Goal: Book appointment/travel/reservation

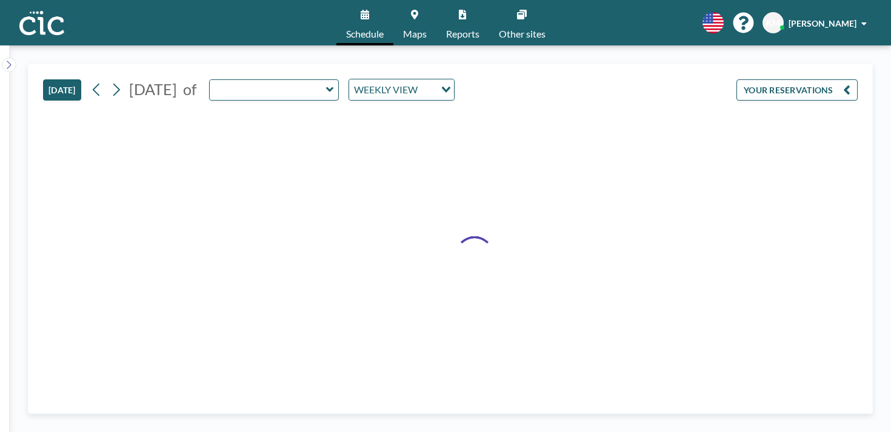
type input "Hane"
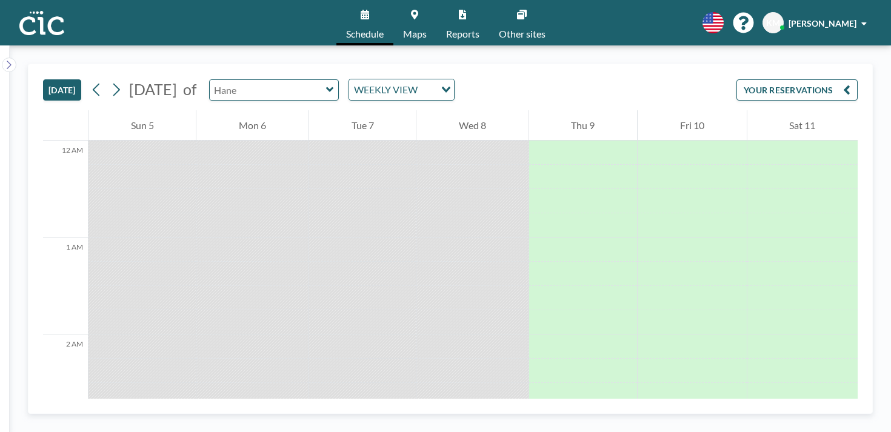
click at [256, 80] on input "text" at bounding box center [268, 90] width 116 height 20
type input "[PERSON_NAME]"
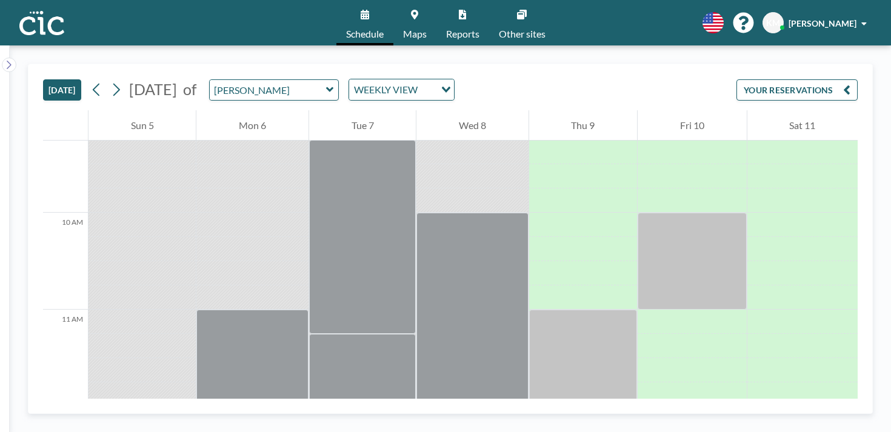
scroll to position [911, 0]
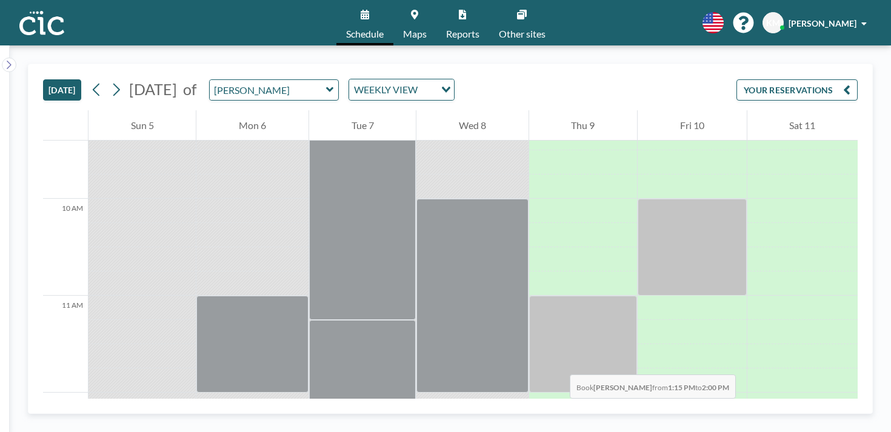
drag, startPoint x: 449, startPoint y: 251, endPoint x: 451, endPoint y: 292, distance: 41.3
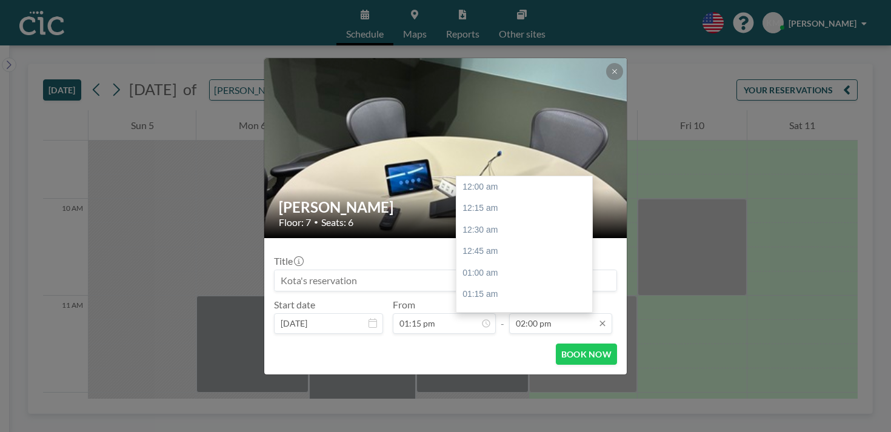
scroll to position [1084, 0]
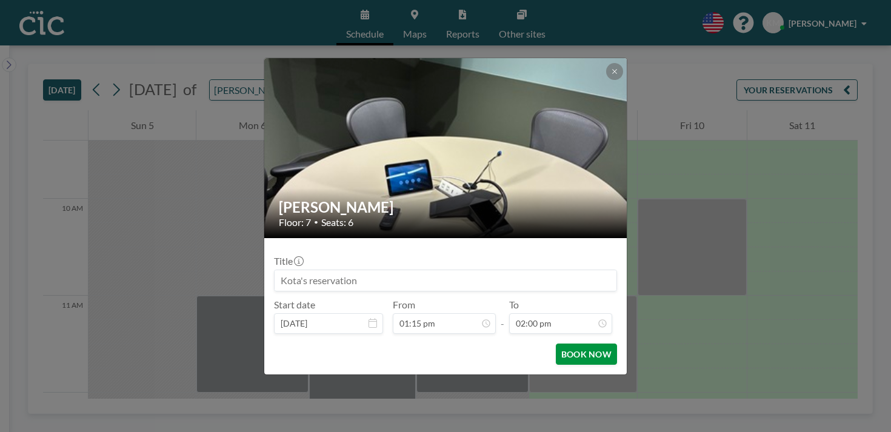
click at [561, 344] on button "BOOK NOW" at bounding box center [586, 354] width 61 height 21
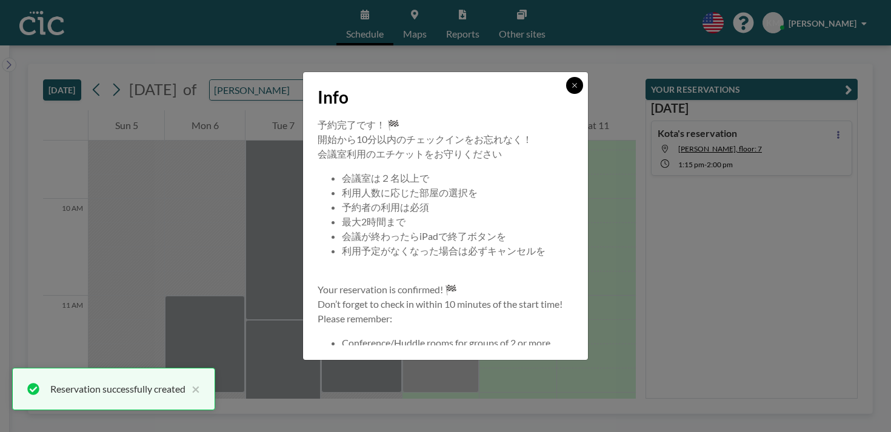
click at [566, 94] on button at bounding box center [574, 85] width 17 height 17
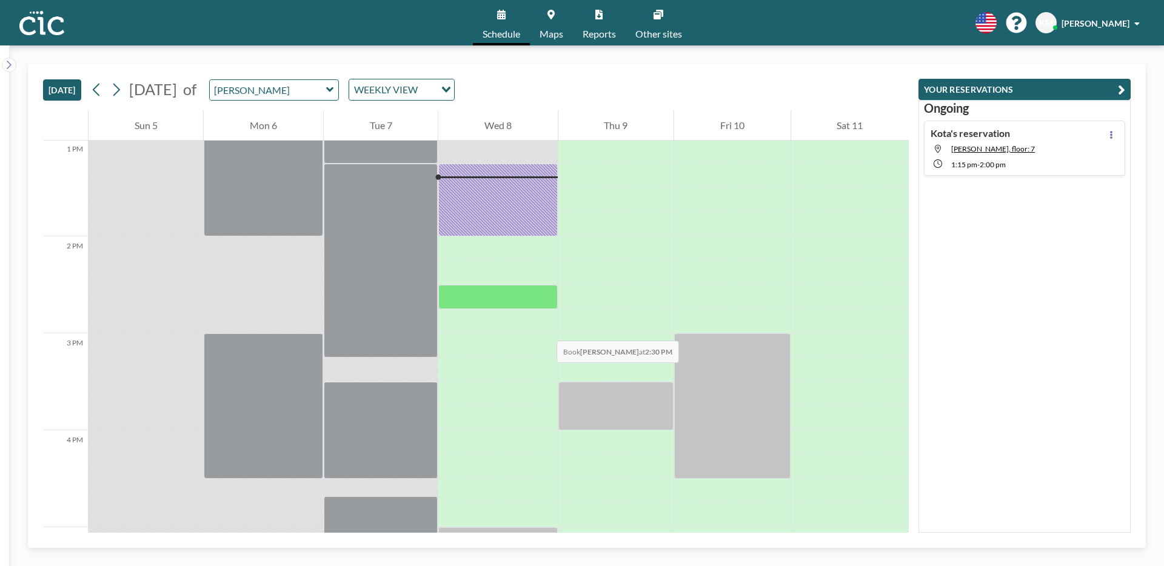
scroll to position [1214, 0]
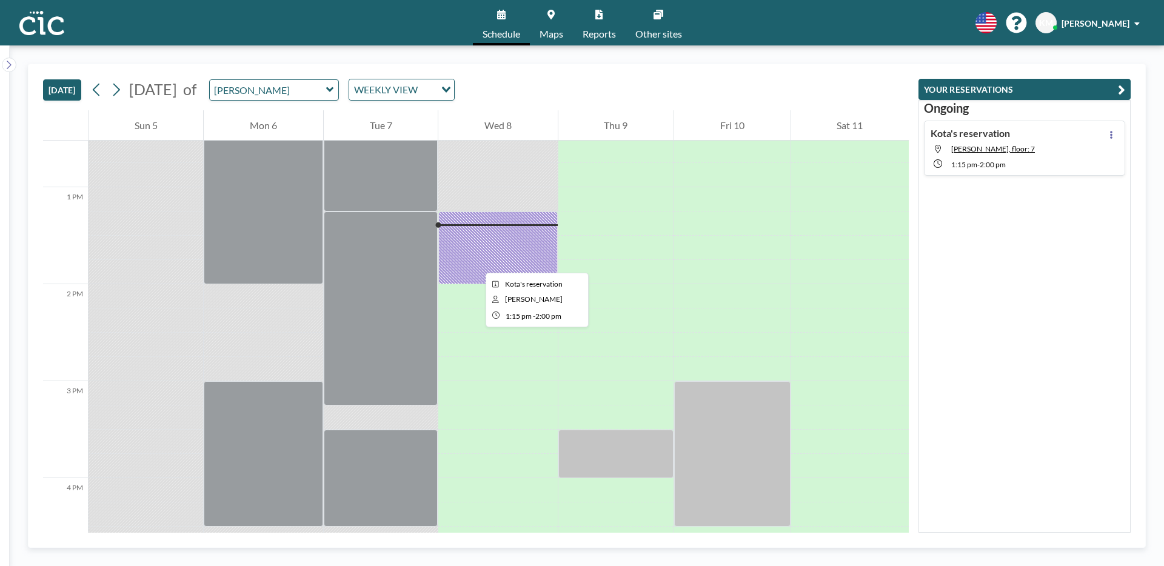
click at [476, 262] on div at bounding box center [497, 248] width 119 height 73
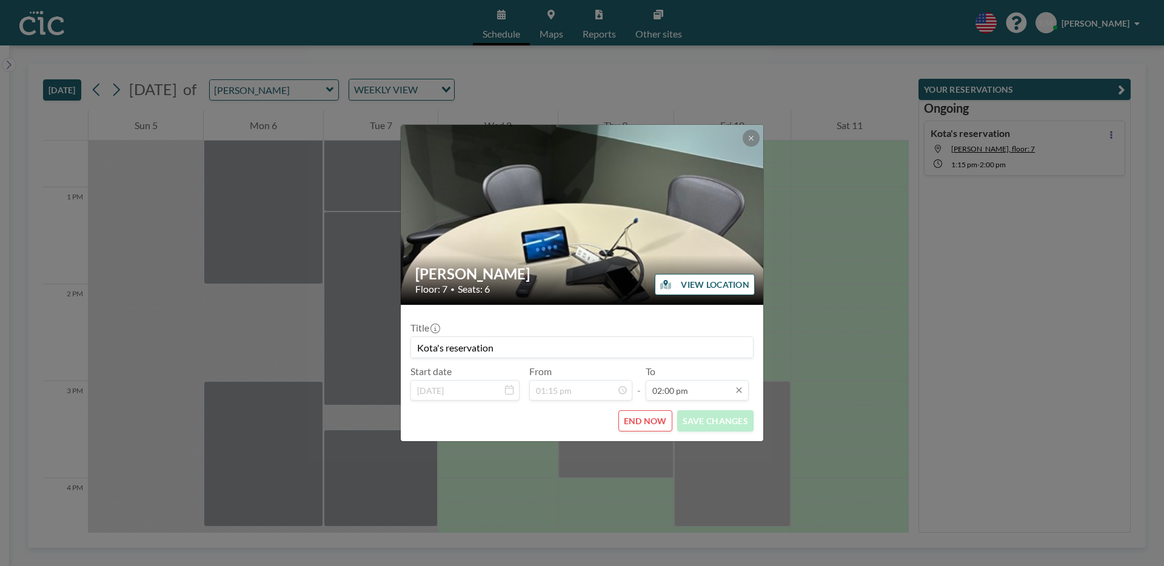
scroll to position [1208, 0]
click at [658, 426] on button "END NOW" at bounding box center [645, 420] width 54 height 21
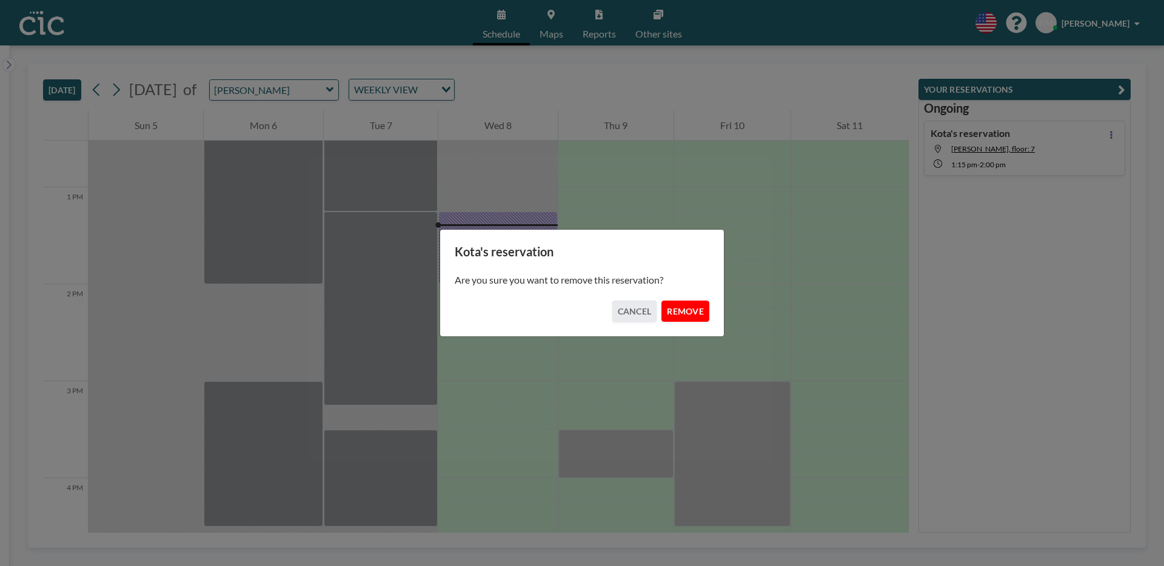
click at [675, 310] on button "REMOVE" at bounding box center [685, 311] width 48 height 21
